Goal: Information Seeking & Learning: Find specific page/section

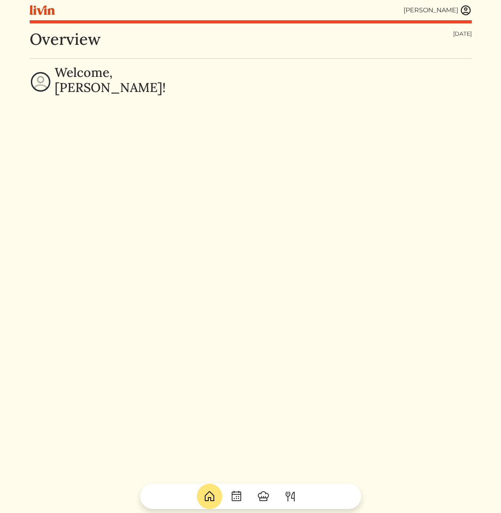
click at [463, 8] on img at bounding box center [466, 10] width 12 height 12
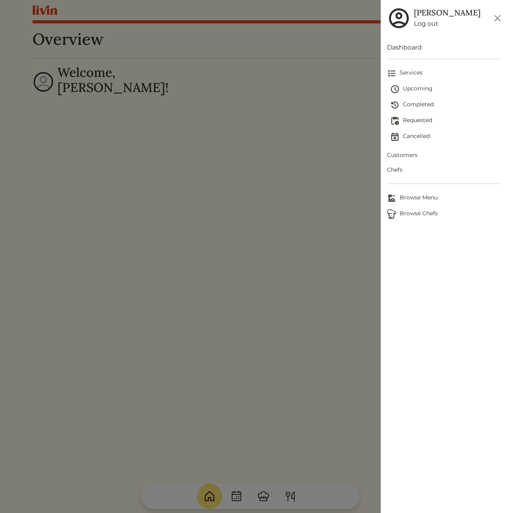
click at [413, 154] on span "Customers" at bounding box center [444, 155] width 114 height 8
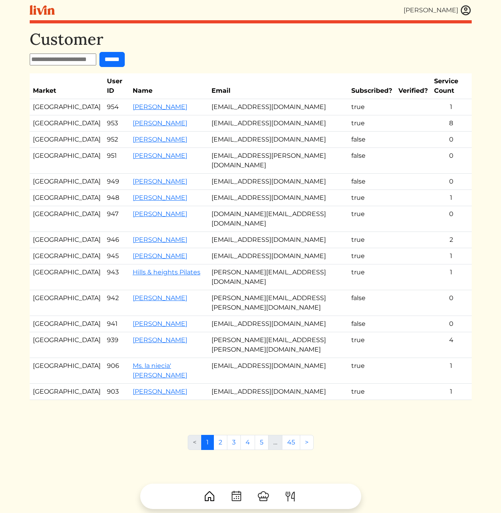
click at [317, 48] on h1 "Customer" at bounding box center [251, 39] width 442 height 19
click at [148, 103] on link "[PERSON_NAME]" at bounding box center [160, 107] width 55 height 8
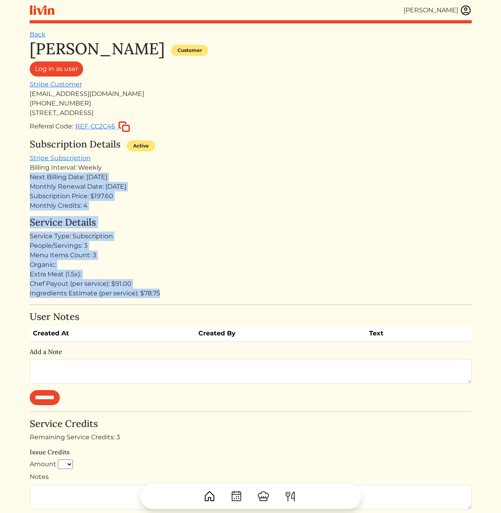
drag, startPoint x: 210, startPoint y: 288, endPoint x: 211, endPoint y: 160, distance: 127.6
click at [212, 162] on div "[PERSON_NAME] Customer Log in as user Stripe Customer [EMAIL_ADDRESS][DOMAIN_NA…" at bounding box center [251, 368] width 442 height 658
click at [211, 160] on div "Subscription Details Active Stripe Subscription Billing Interval: Weekly Next B…" at bounding box center [251, 175] width 442 height 72
drag, startPoint x: 211, startPoint y: 163, endPoint x: 221, endPoint y: 286, distance: 122.8
click at [218, 280] on div "[PERSON_NAME] Customer Log in as user Stripe Customer [EMAIL_ADDRESS][DOMAIN_NA…" at bounding box center [251, 368] width 442 height 658
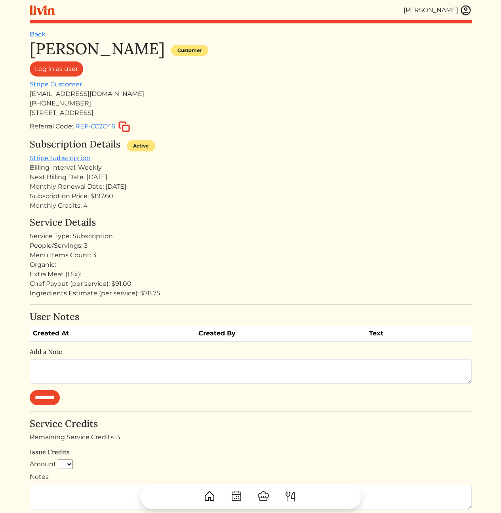
click at [221, 286] on div "Chef Payout (per service): $91.00" at bounding box center [251, 284] width 442 height 10
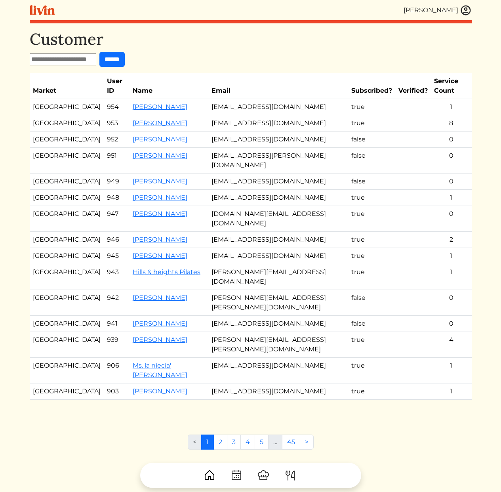
click at [266, 43] on h1 "Customer" at bounding box center [251, 39] width 442 height 19
click at [237, 115] on td "[EMAIL_ADDRESS][DOMAIN_NAME]" at bounding box center [278, 123] width 140 height 16
click at [249, 118] on td "[EMAIL_ADDRESS][DOMAIN_NAME]" at bounding box center [278, 123] width 140 height 16
click at [136, 119] on link "[PERSON_NAME]" at bounding box center [160, 123] width 55 height 8
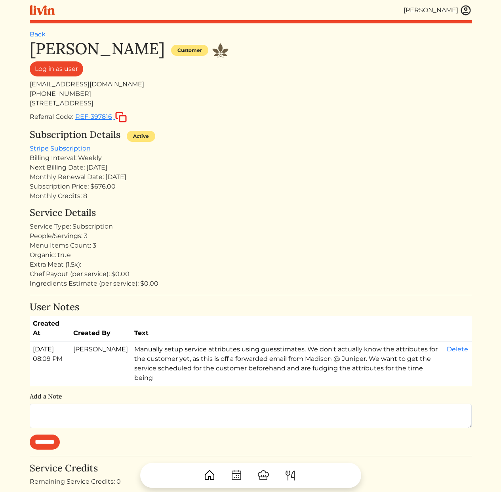
click at [293, 165] on div "Next Billing Date: Aug 26, 2025" at bounding box center [251, 168] width 442 height 10
click at [279, 246] on div "Menu Items Count: 3" at bounding box center [251, 246] width 442 height 10
click at [193, 215] on h4 "Service Details" at bounding box center [251, 212] width 442 height 11
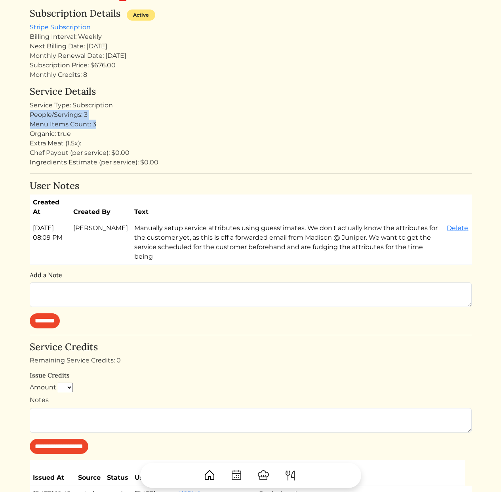
drag, startPoint x: 109, startPoint y: 125, endPoint x: 30, endPoint y: 115, distance: 79.5
click at [30, 115] on div "Service Details Service Type: Subscription People/Servings: 3 Menu Items Count:…" at bounding box center [251, 126] width 442 height 81
click at [118, 122] on div "Menu Items Count: 3" at bounding box center [251, 125] width 442 height 10
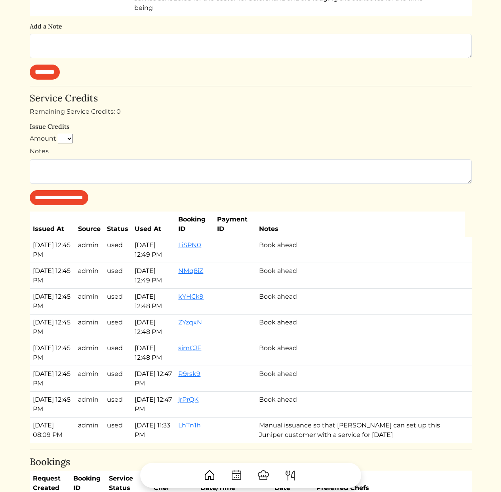
scroll to position [728, 0]
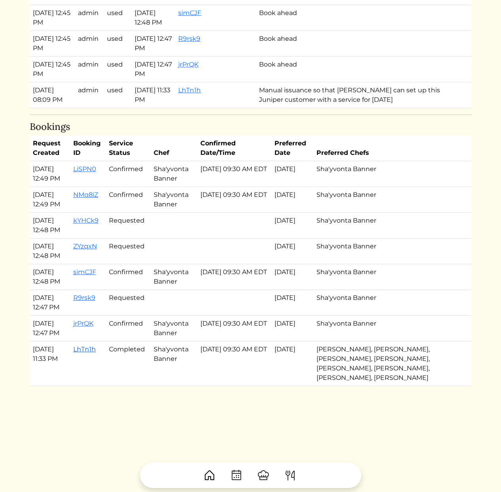
click at [92, 353] on link "LhTn1h" at bounding box center [84, 350] width 23 height 8
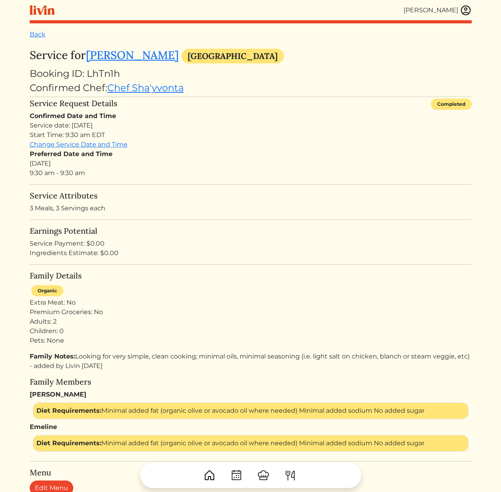
click at [309, 235] on h5 "Earnings Potential" at bounding box center [251, 231] width 442 height 10
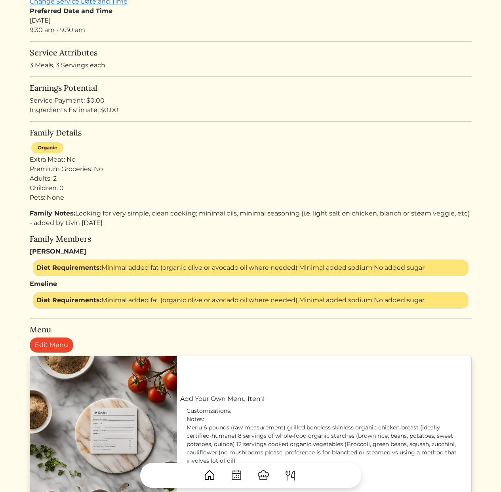
scroll to position [282, 0]
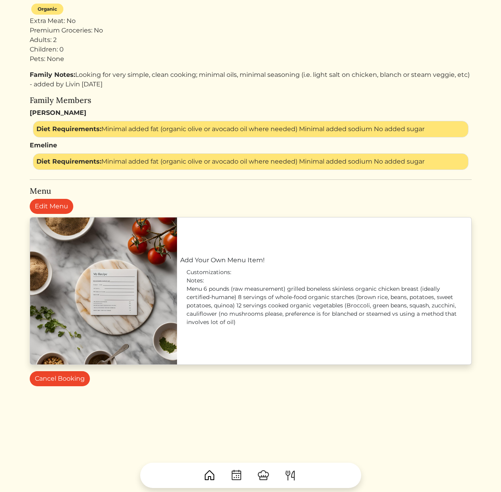
drag, startPoint x: 100, startPoint y: 81, endPoint x: 32, endPoint y: 74, distance: 68.5
click at [32, 74] on p "Family Notes: Looking for very simple, clean cooking; minimal oils, minimal sea…" at bounding box center [251, 79] width 442 height 19
click at [159, 80] on p "Family Notes: Looking for very simple, clean cooking; minimal oils, minimal sea…" at bounding box center [251, 79] width 442 height 19
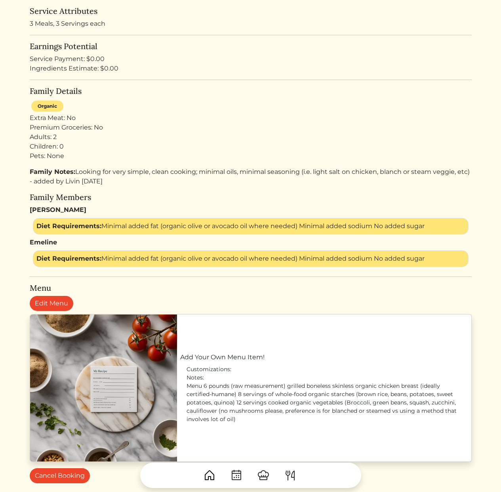
click at [344, 97] on div "Family Details Organic Extra Meat: No Premium Groceries: No Adults: 2 Children:…" at bounding box center [251, 176] width 442 height 181
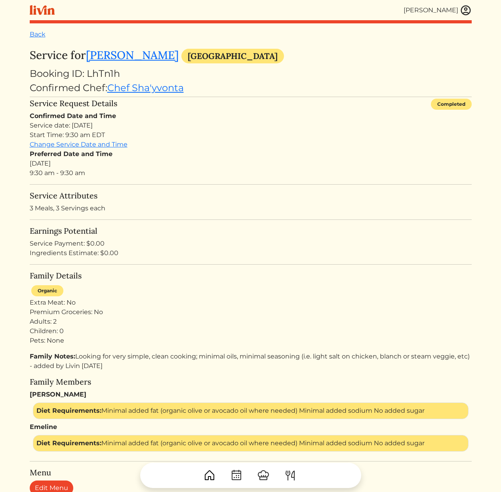
click at [297, 103] on div "Service Request Details Completed" at bounding box center [251, 105] width 442 height 13
click at [468, 10] on img at bounding box center [466, 10] width 12 height 12
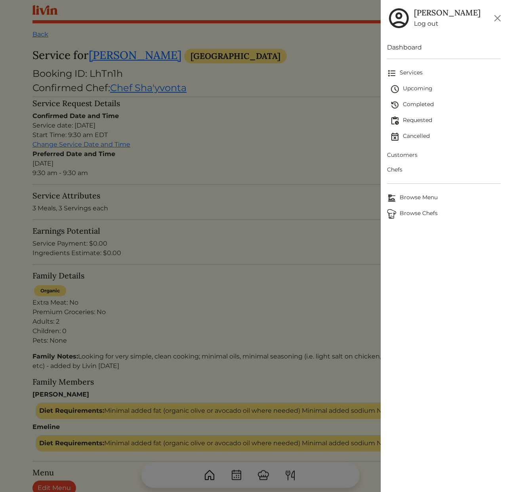
click at [405, 156] on span "Customers" at bounding box center [444, 155] width 114 height 8
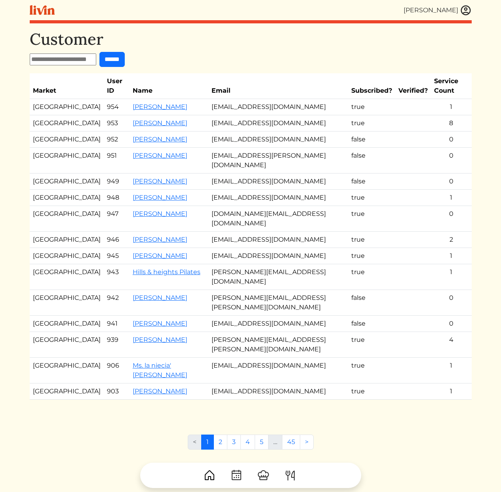
click at [222, 57] on form "******" at bounding box center [251, 59] width 442 height 15
click at [224, 57] on form "******" at bounding box center [251, 59] width 442 height 15
click at [216, 391] on div "Customer ****** Market User ID Name Email Subscribed? Verified? Service Count A…" at bounding box center [251, 276] width 442 height 492
click at [225, 435] on link "2" at bounding box center [221, 442] width 14 height 15
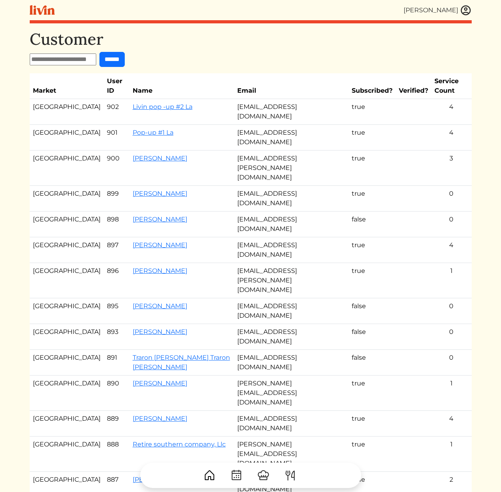
click at [63, 60] on input "text" at bounding box center [63, 59] width 67 height 12
type input "**********"
click at [99, 52] on input "******" at bounding box center [111, 59] width 25 height 15
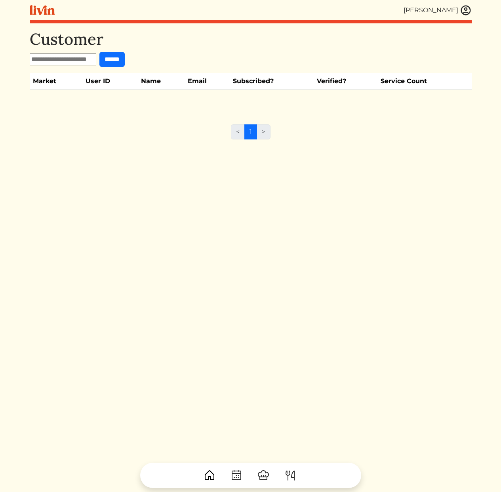
click at [47, 56] on input "text" at bounding box center [63, 59] width 67 height 12
drag, startPoint x: 241, startPoint y: 34, endPoint x: 261, endPoint y: 33, distance: 20.2
click at [240, 38] on h1 "Customer" at bounding box center [251, 39] width 442 height 19
click at [55, 55] on input "text" at bounding box center [63, 59] width 67 height 12
type input "*********"
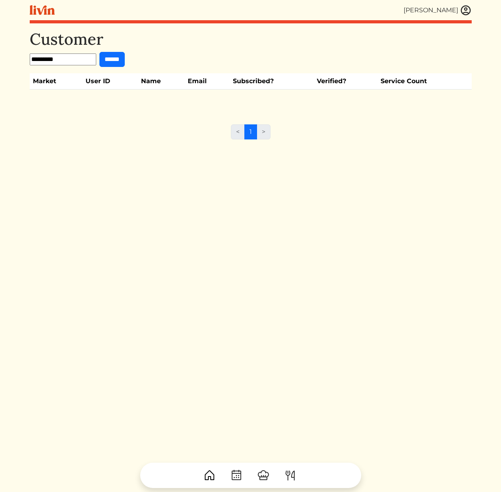
click at [99, 52] on input "******" at bounding box center [111, 59] width 25 height 15
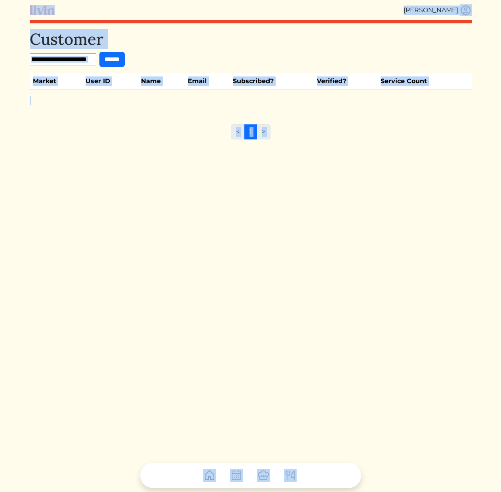
click at [54, 61] on input "text" at bounding box center [63, 59] width 67 height 12
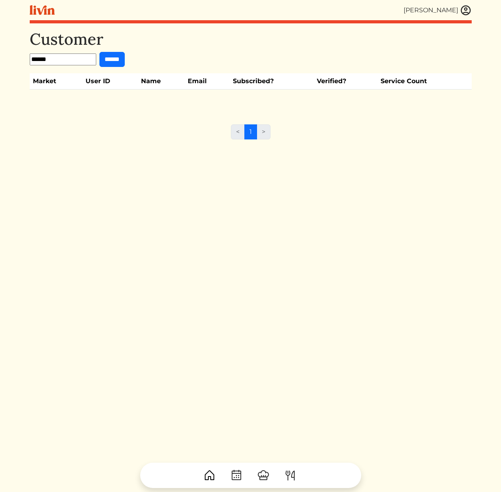
type input "******"
click at [99, 52] on input "******" at bounding box center [111, 59] width 25 height 15
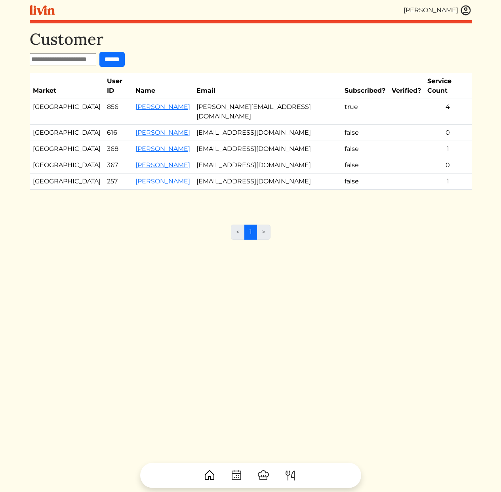
click at [227, 99] on td "robert@shcv.io" at bounding box center [267, 112] width 149 height 26
click at [139, 103] on link "Robert Swarthout" at bounding box center [163, 107] width 55 height 8
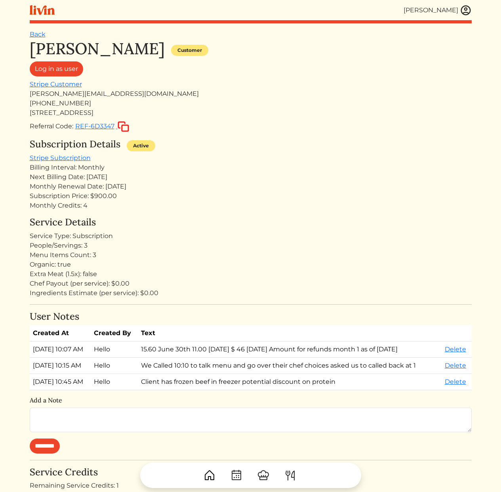
click at [310, 178] on div "Next Billing Date: Aug 27, 2025" at bounding box center [251, 177] width 442 height 10
drag, startPoint x: 221, startPoint y: 205, endPoint x: 183, endPoint y: 111, distance: 101.0
click at [183, 111] on div "Robert Swarthout Customer Log in as user Stripe Customer robert@shcv.io +140478…" at bounding box center [251, 435] width 442 height 793
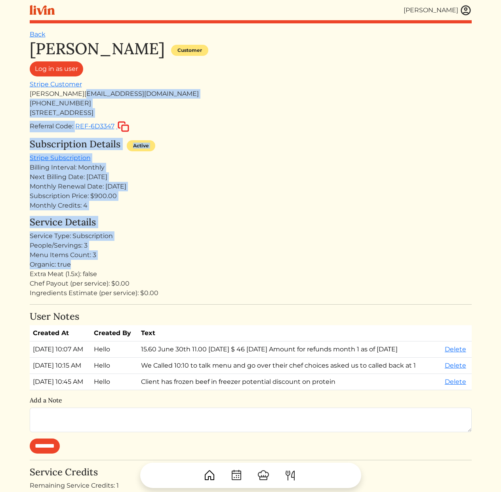
drag, startPoint x: 183, startPoint y: 100, endPoint x: 186, endPoint y: 266, distance: 166.5
click at [185, 265] on div "Robert Swarthout Customer Log in as user Stripe Customer robert@shcv.io +140478…" at bounding box center [251, 435] width 442 height 793
click at [186, 266] on div "Organic: true" at bounding box center [251, 265] width 442 height 10
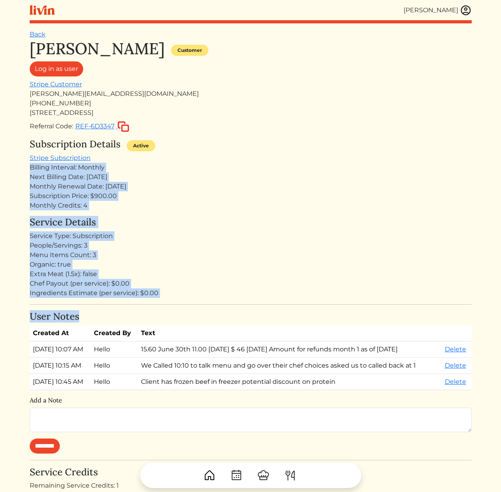
drag, startPoint x: 266, startPoint y: 313, endPoint x: 213, endPoint y: 147, distance: 174.2
click at [218, 154] on div "Robert Swarthout Customer Log in as user Stripe Customer robert@shcv.io +140478…" at bounding box center [251, 435] width 442 height 793
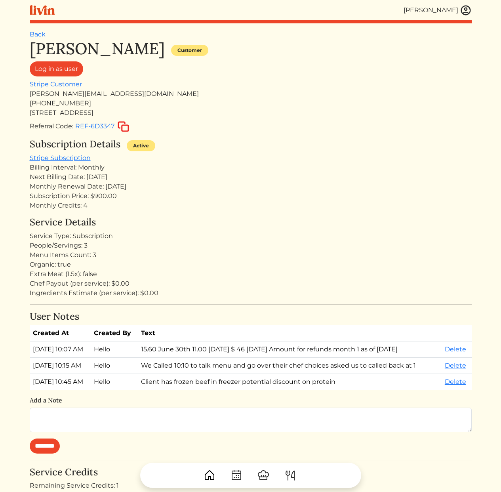
click at [211, 144] on div "Subscription Details Active" at bounding box center [251, 146] width 442 height 15
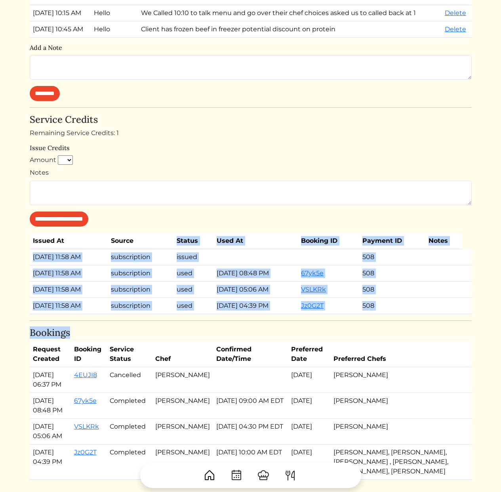
drag, startPoint x: 238, startPoint y: 338, endPoint x: 176, endPoint y: 253, distance: 104.4
click at [178, 243] on div "Robert Swarthout Customer Log in as user Stripe Customer robert@shcv.io +140478…" at bounding box center [251, 83] width 442 height 793
click at [195, 285] on td "used" at bounding box center [194, 289] width 40 height 16
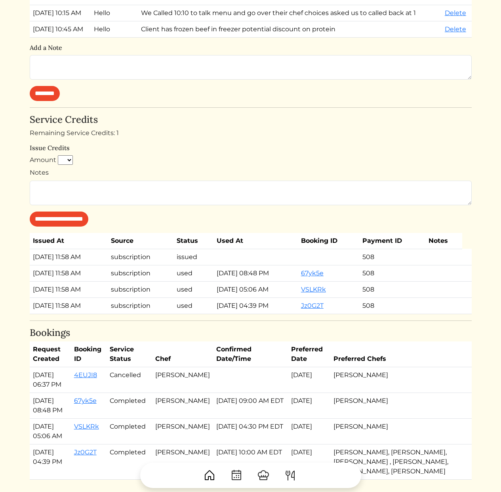
scroll to position [446, 0]
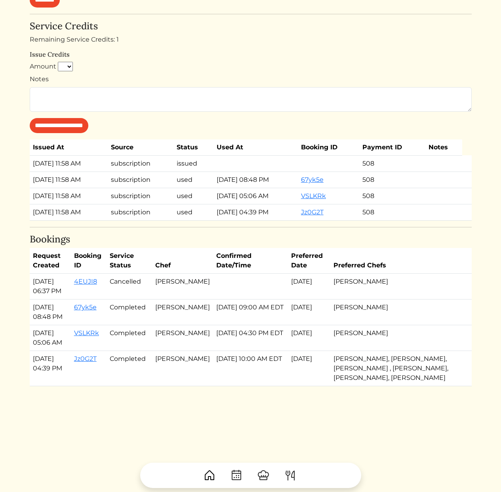
click at [183, 275] on td "Brandon c Clark" at bounding box center [182, 287] width 61 height 26
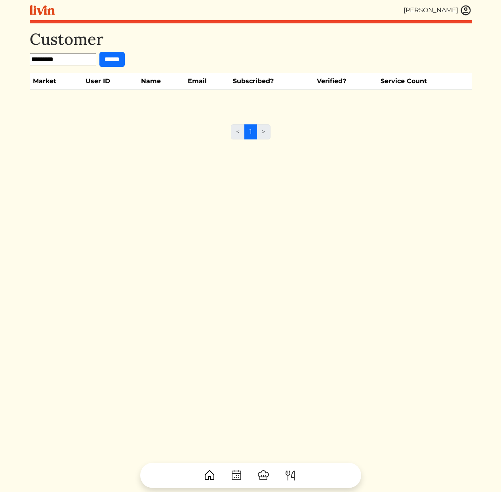
click at [140, 196] on div "Customer ********* ****** Market User ID Name Email Subscribed? Verified? Servi…" at bounding box center [251, 276] width 442 height 492
click at [65, 61] on input "*********" at bounding box center [63, 59] width 67 height 12
click at [99, 52] on input "******" at bounding box center [111, 59] width 25 height 15
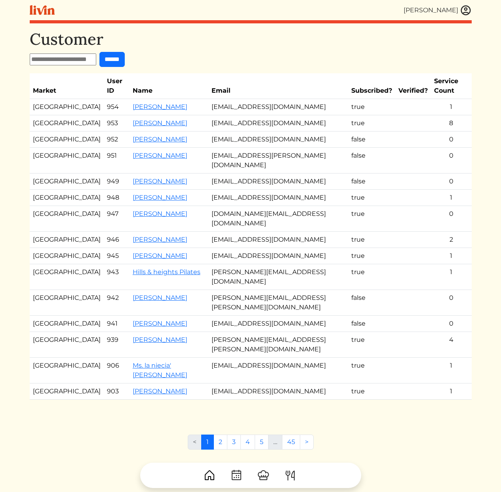
drag, startPoint x: 256, startPoint y: 44, endPoint x: 251, endPoint y: 46, distance: 5.2
click at [255, 44] on h1 "Customer" at bounding box center [251, 39] width 442 height 19
